Goal: Task Accomplishment & Management: Manage account settings

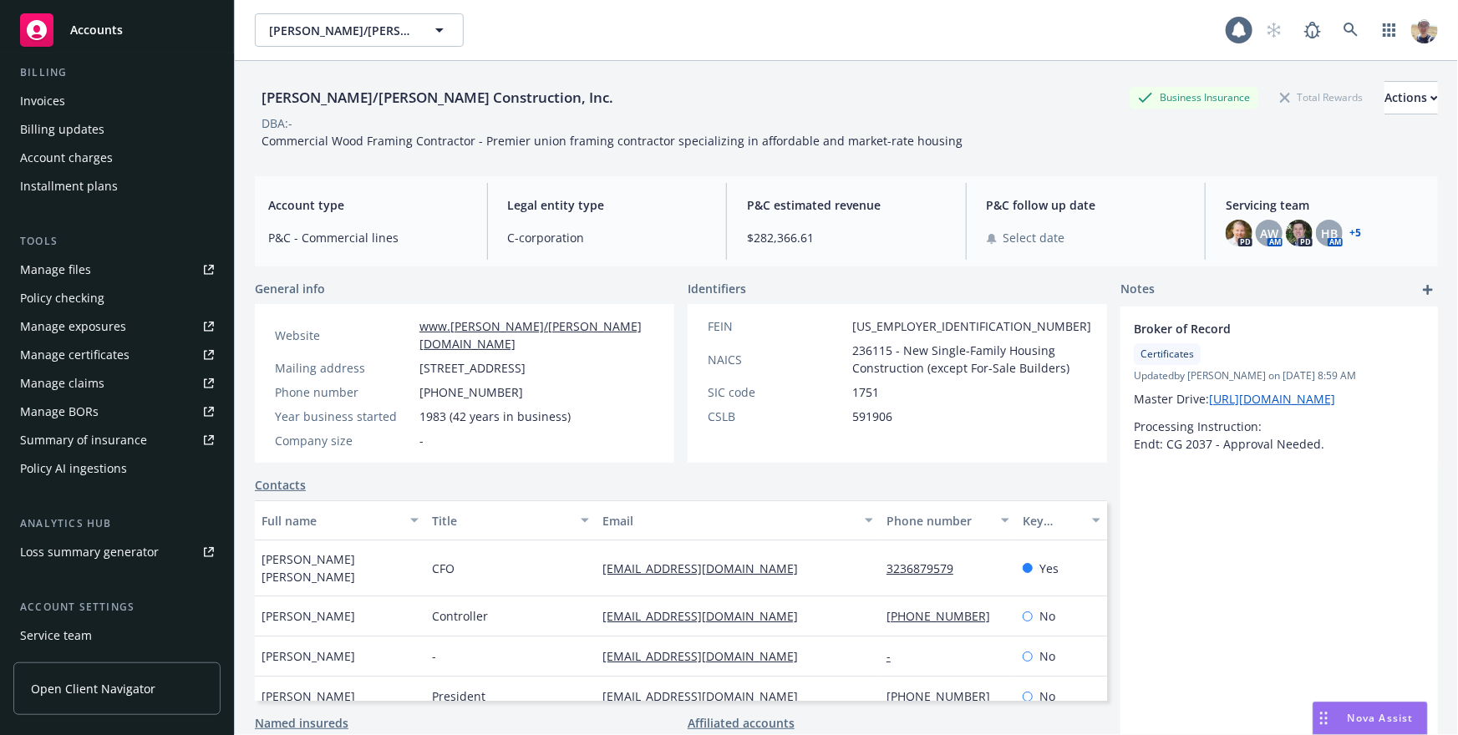
scroll to position [438, 0]
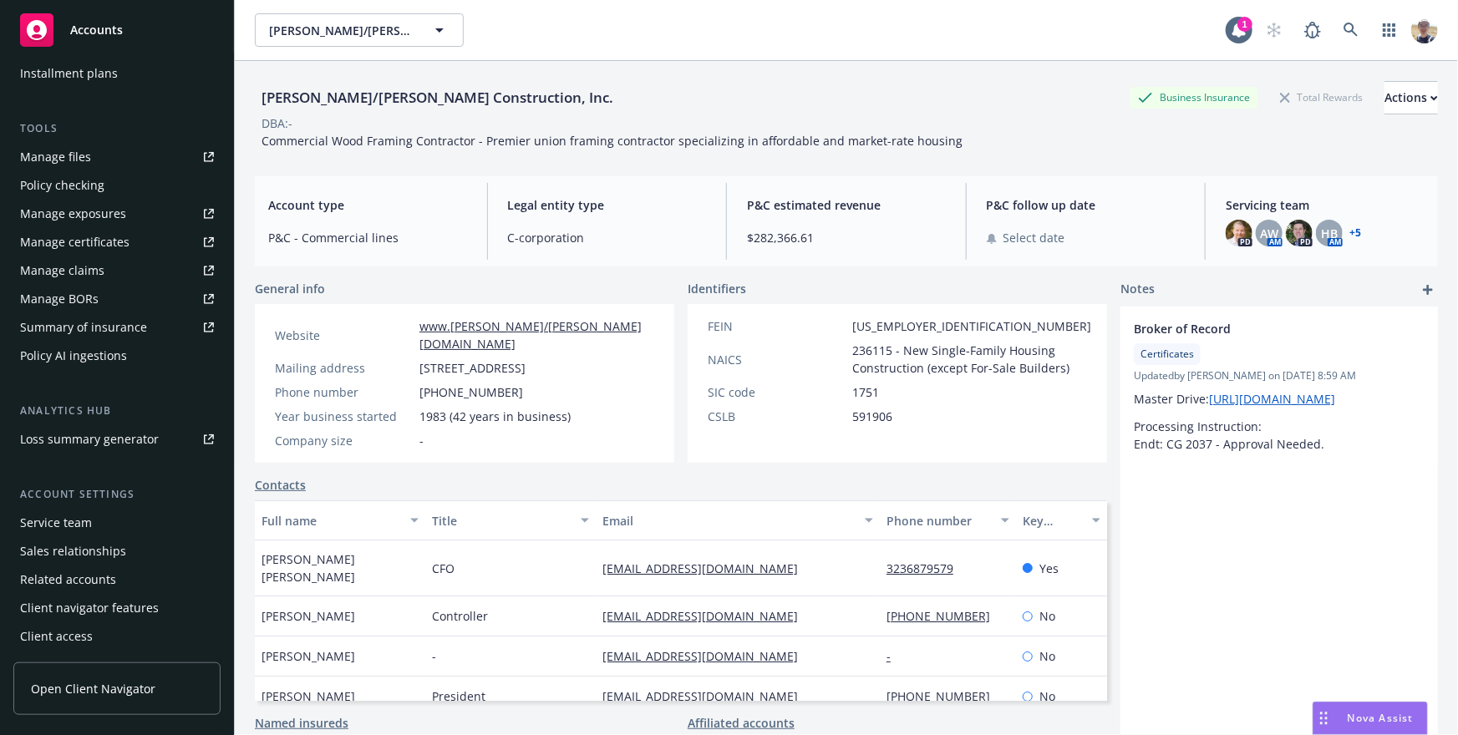
click at [84, 634] on div "Client access" at bounding box center [56, 636] width 73 height 27
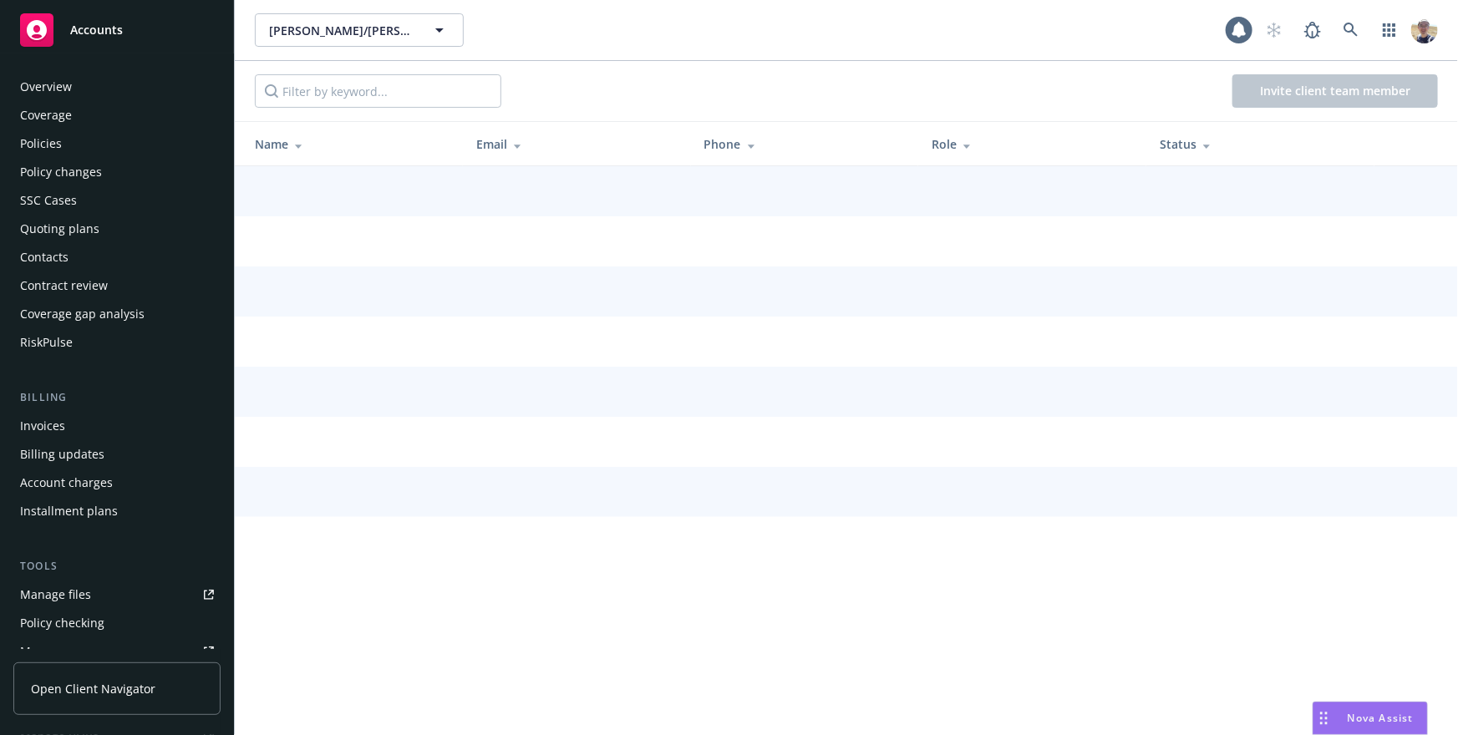
scroll to position [438, 0]
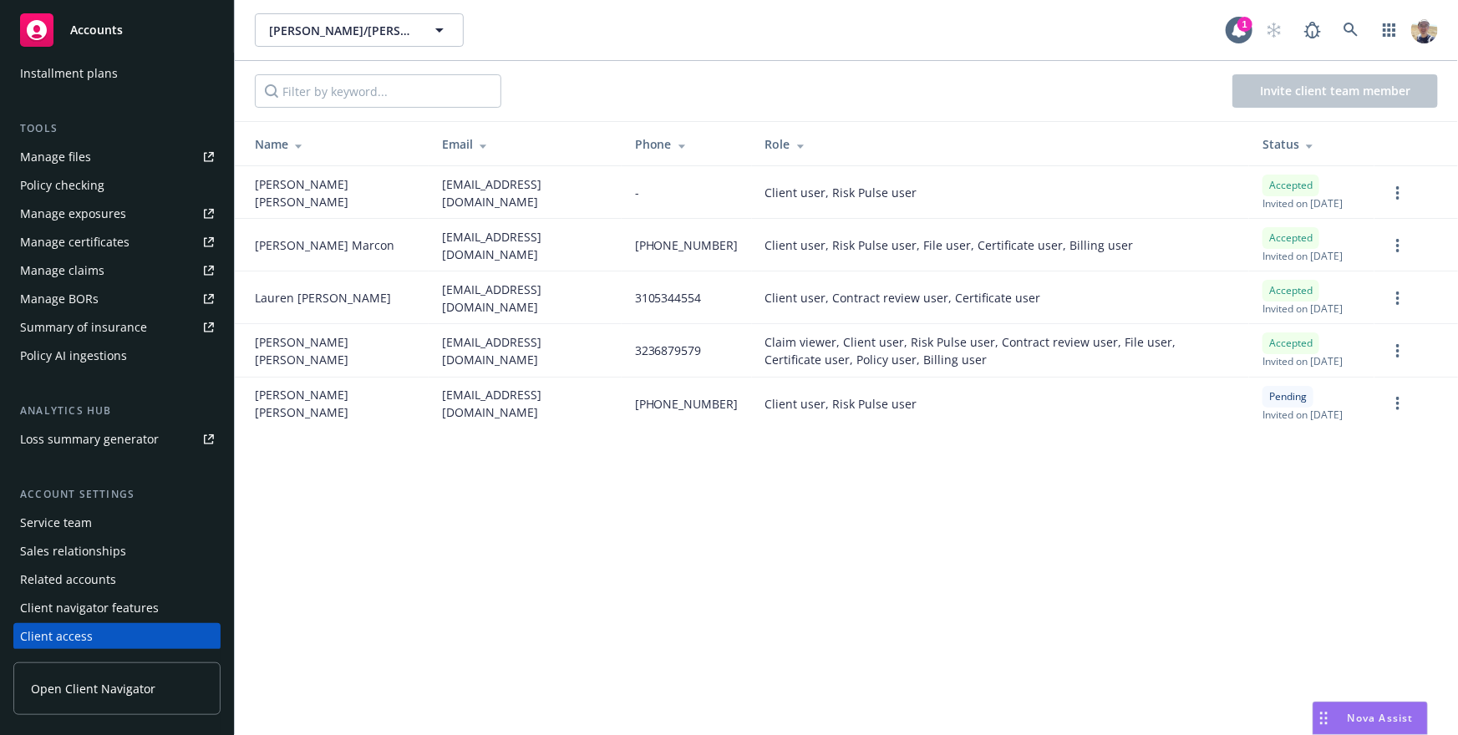
click at [115, 603] on div "Client navigator features" at bounding box center [89, 608] width 139 height 27
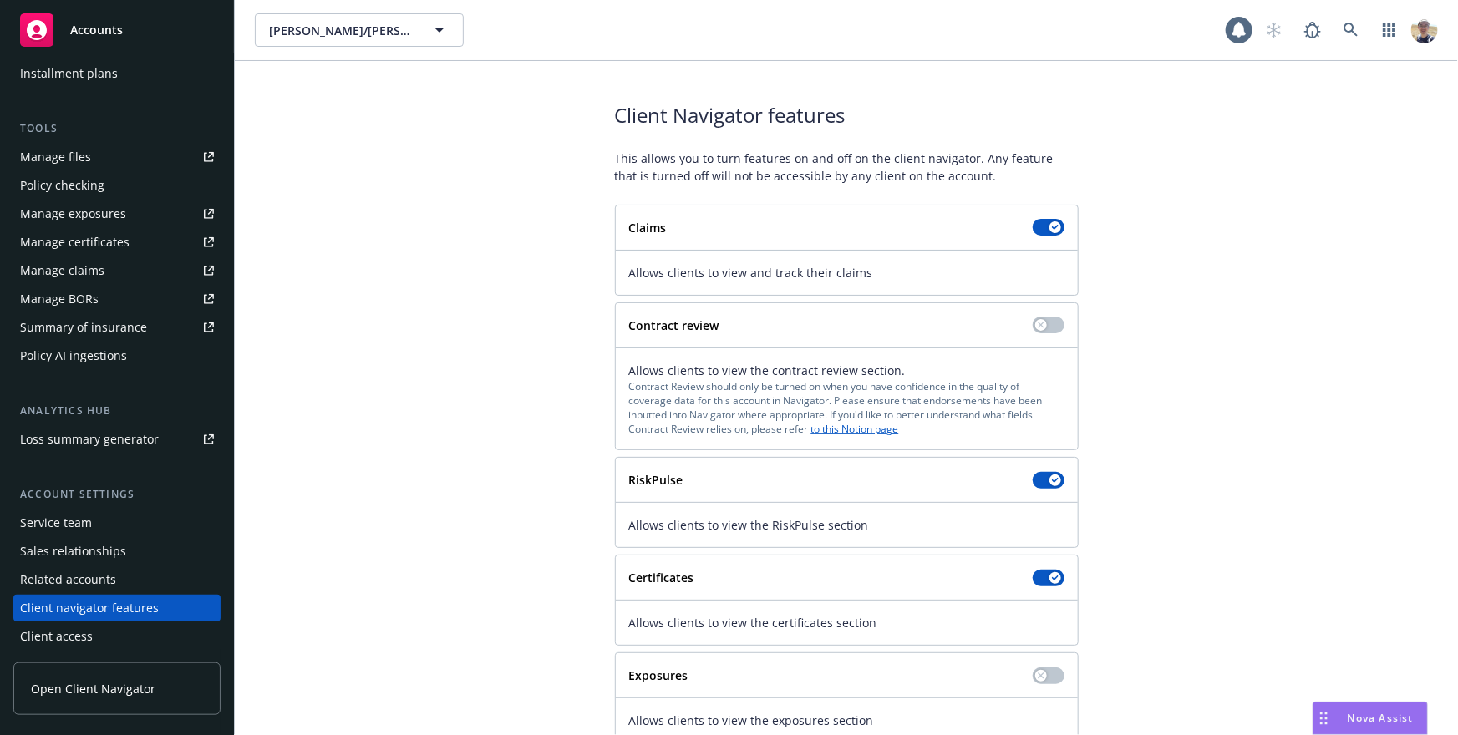
scroll to position [145, 0]
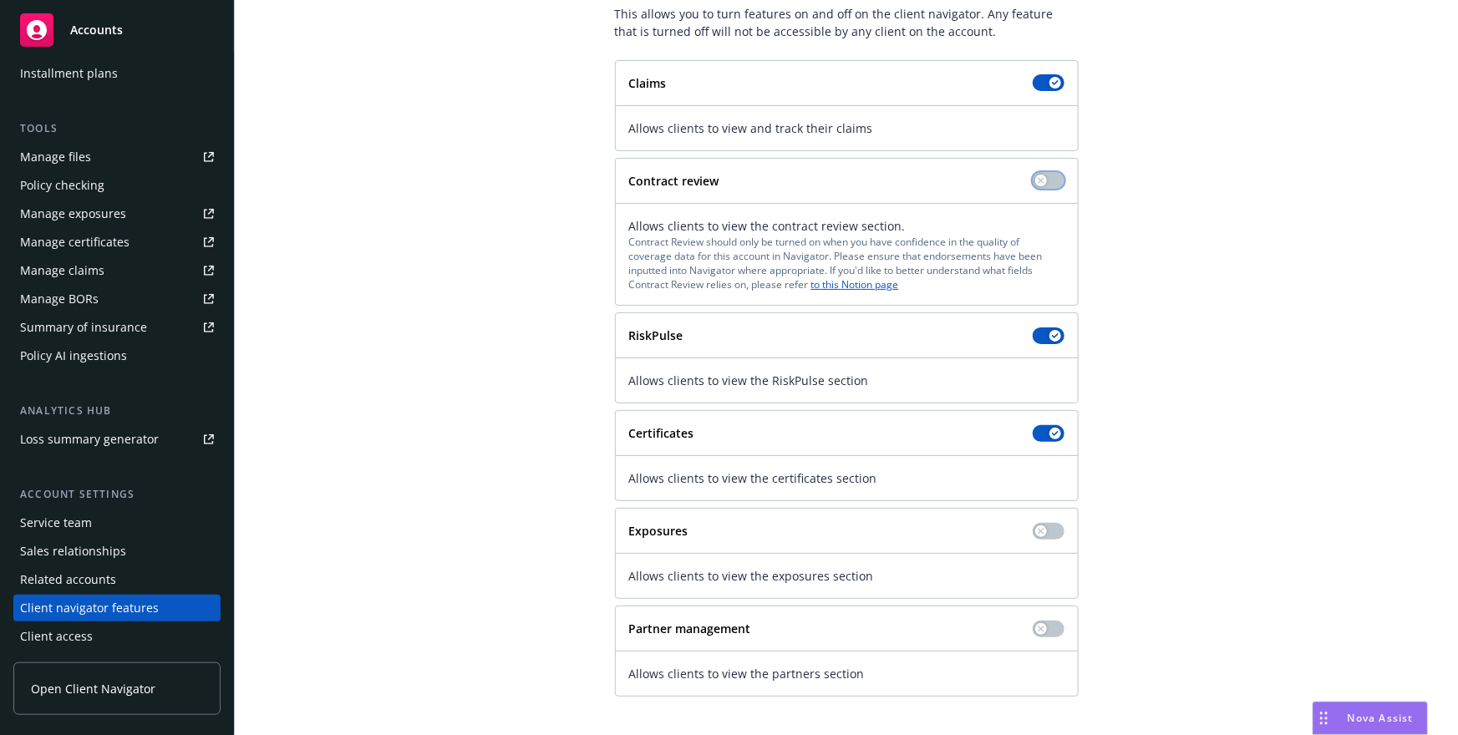
click at [1049, 187] on button "button" at bounding box center [1048, 180] width 32 height 17
click at [1178, 245] on div "Client Navigator features This allows you to turn features on and off on the cl…" at bounding box center [846, 327] width 1183 height 740
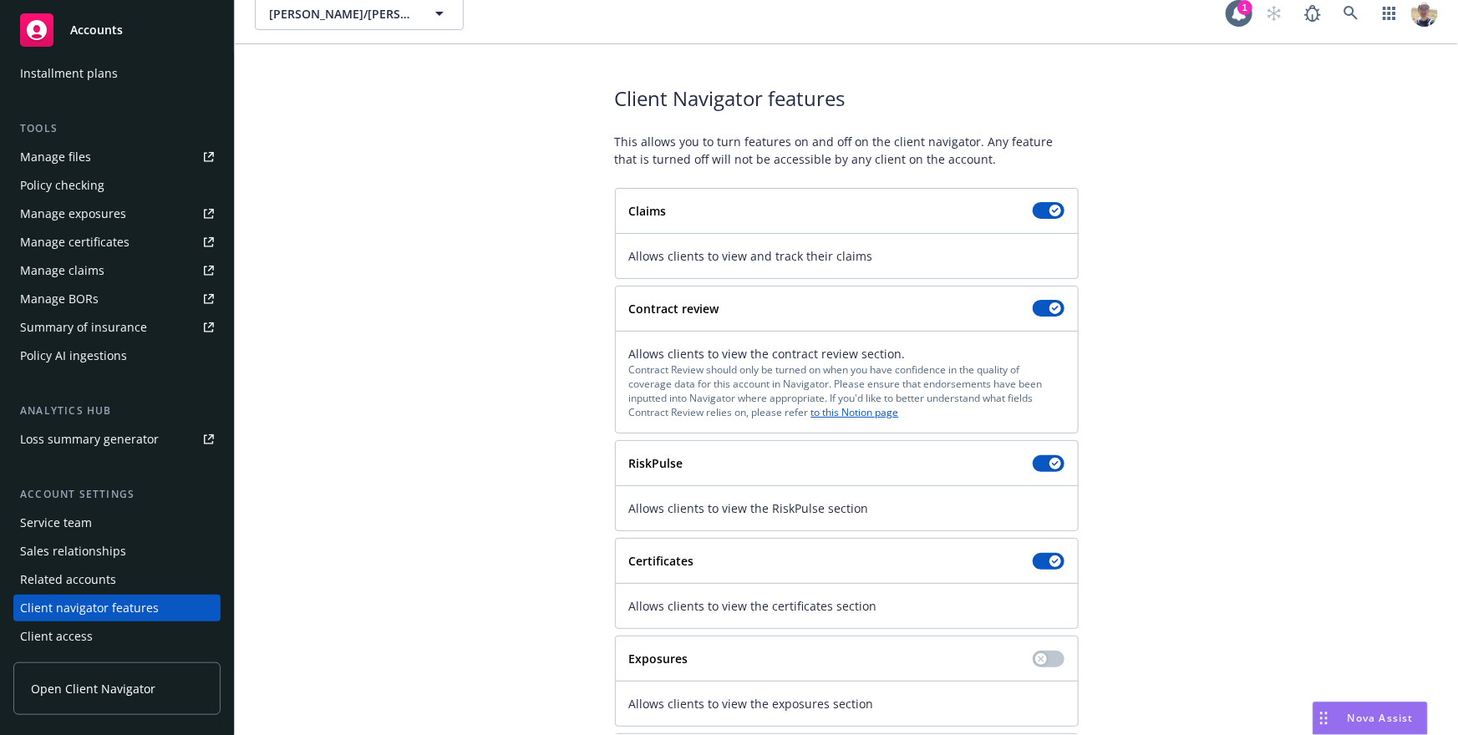
scroll to position [0, 0]
